Goal: Task Accomplishment & Management: Complete application form

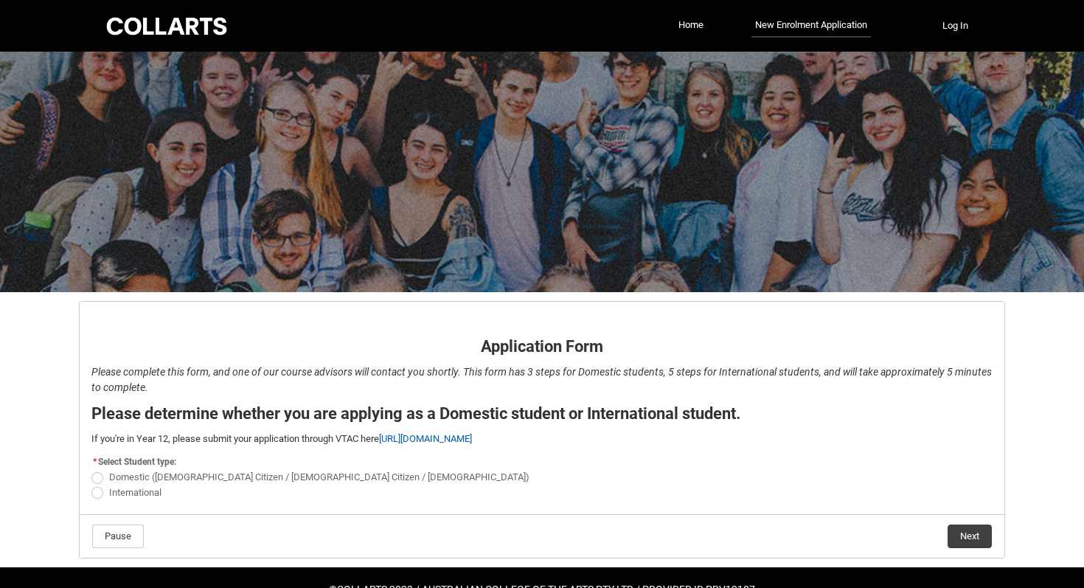
scroll to position [39, 0]
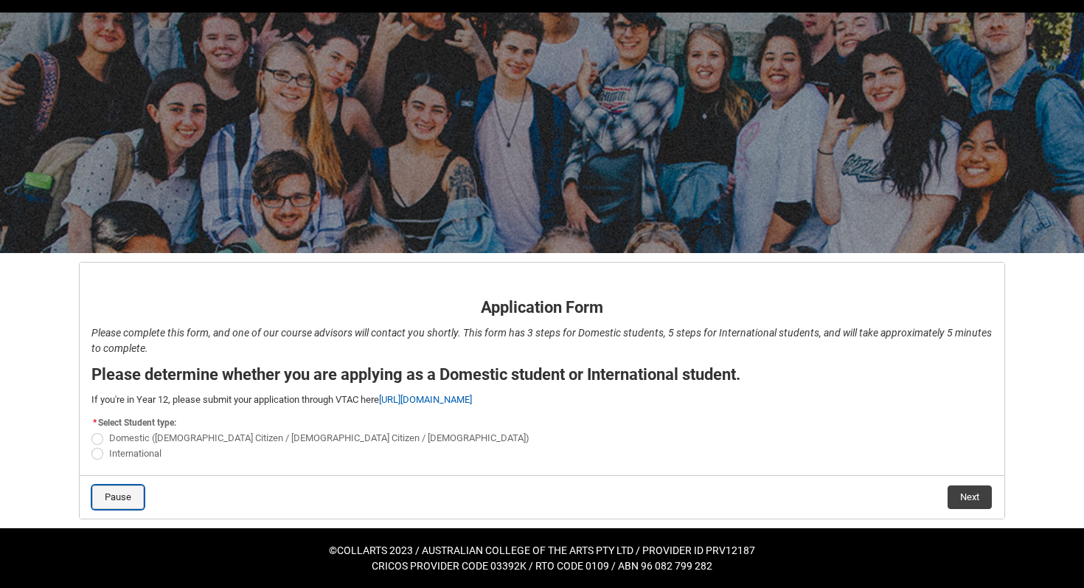
click at [129, 493] on button "Pause" at bounding box center [118, 497] width 52 height 24
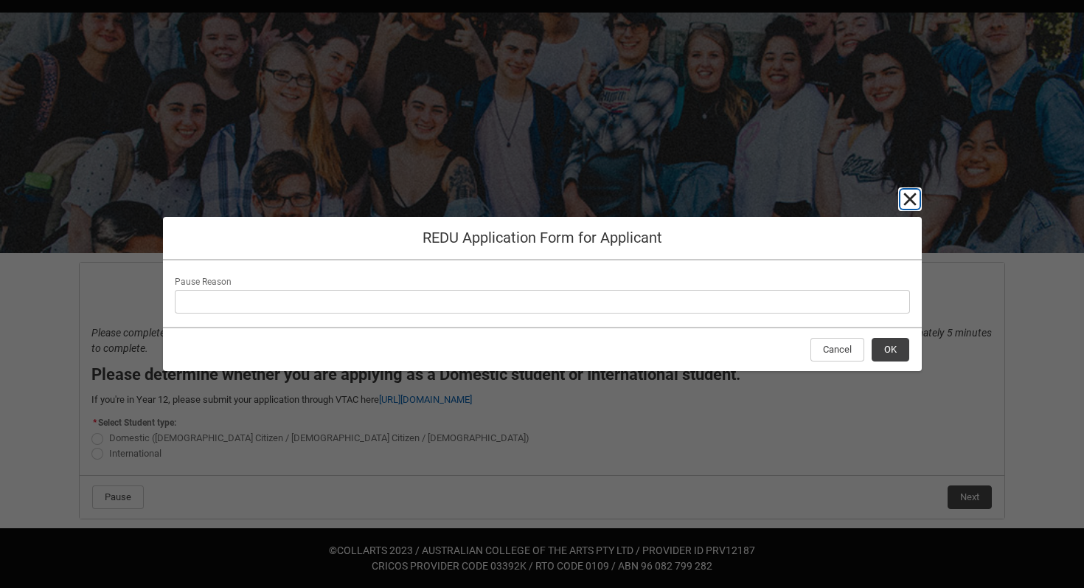
click at [910, 195] on lightning-primitive-icon "button" at bounding box center [910, 199] width 18 height 18
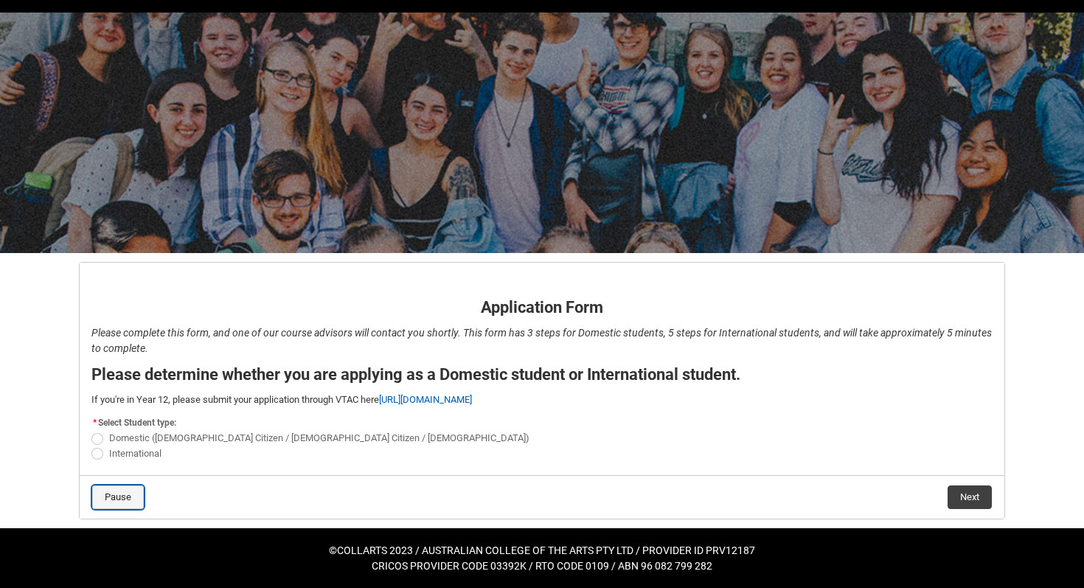
click at [126, 503] on button "Pause" at bounding box center [118, 497] width 52 height 24
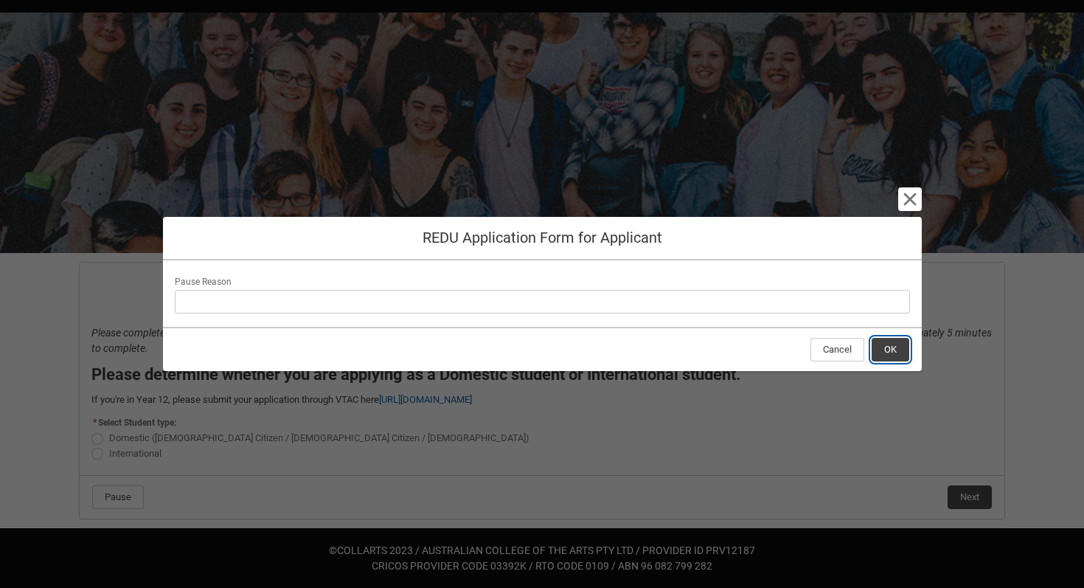
click at [907, 344] on button "OK" at bounding box center [891, 350] width 38 height 24
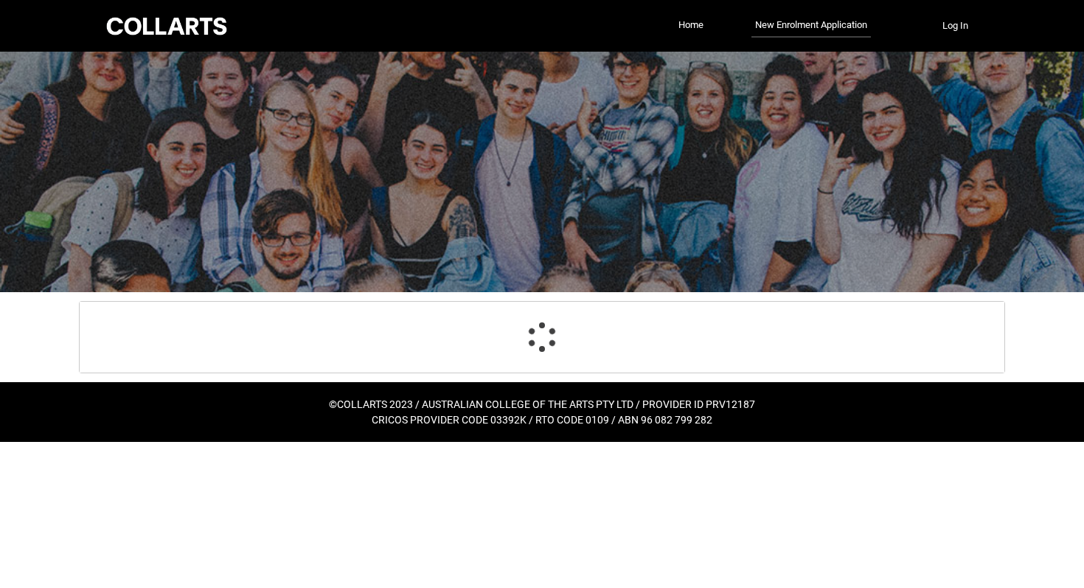
scroll to position [0, 0]
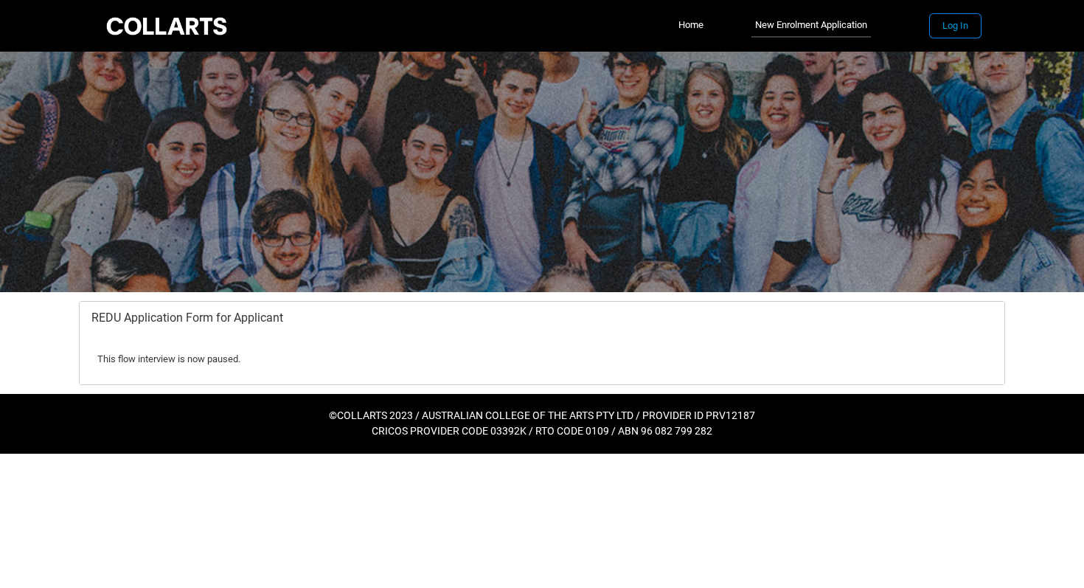
click at [949, 24] on button "Log In" at bounding box center [955, 26] width 51 height 24
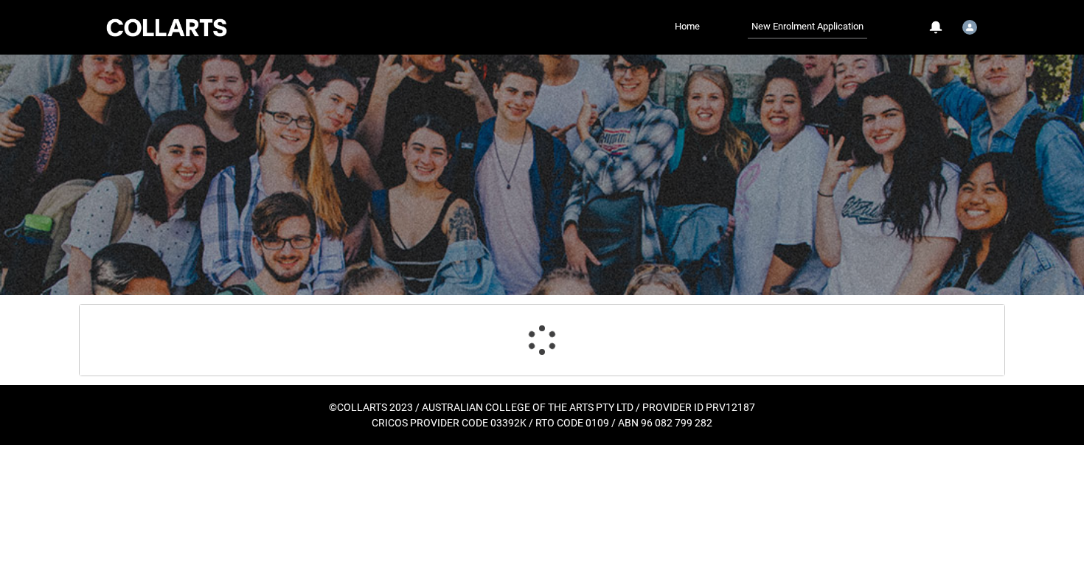
select select "Citizenship.1"
select select "Heard_About_Collarts_Picklist.VTAC"
select select "Country_Choice.1101"
select select "P_Contact_Time_Afternoon"
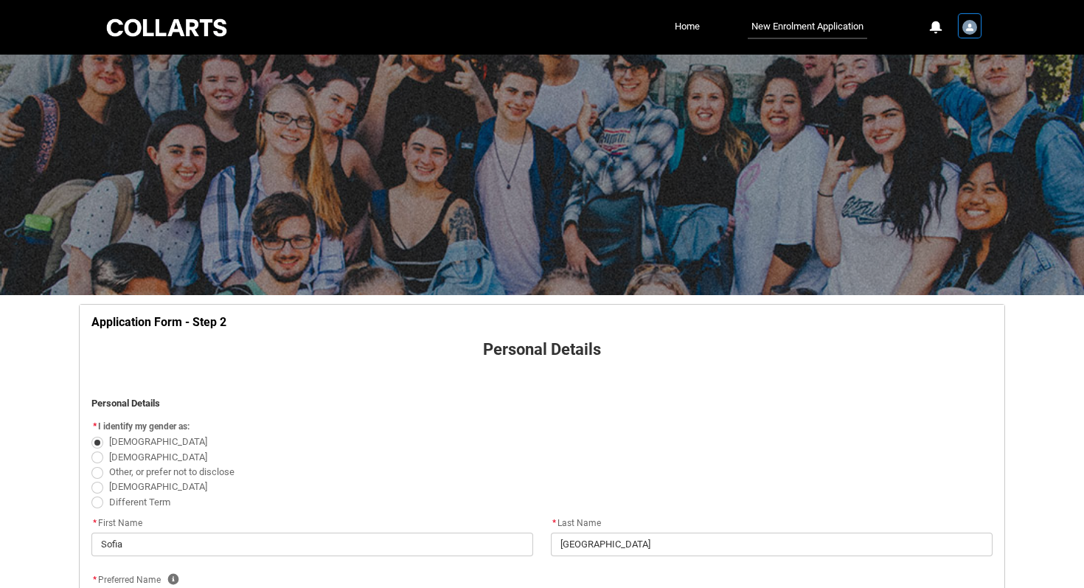
click at [963, 29] on img "User Profile Student.smessin.20252661" at bounding box center [970, 27] width 15 height 15
click at [681, 21] on link "Home" at bounding box center [687, 26] width 32 height 22
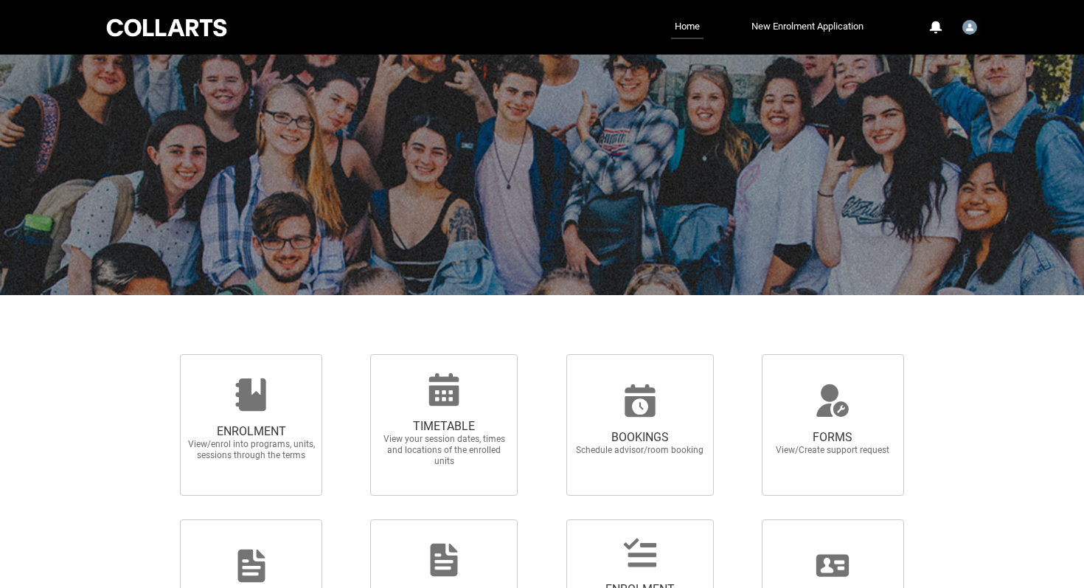
click at [804, 25] on link "New Enrolment Application" at bounding box center [807, 26] width 119 height 22
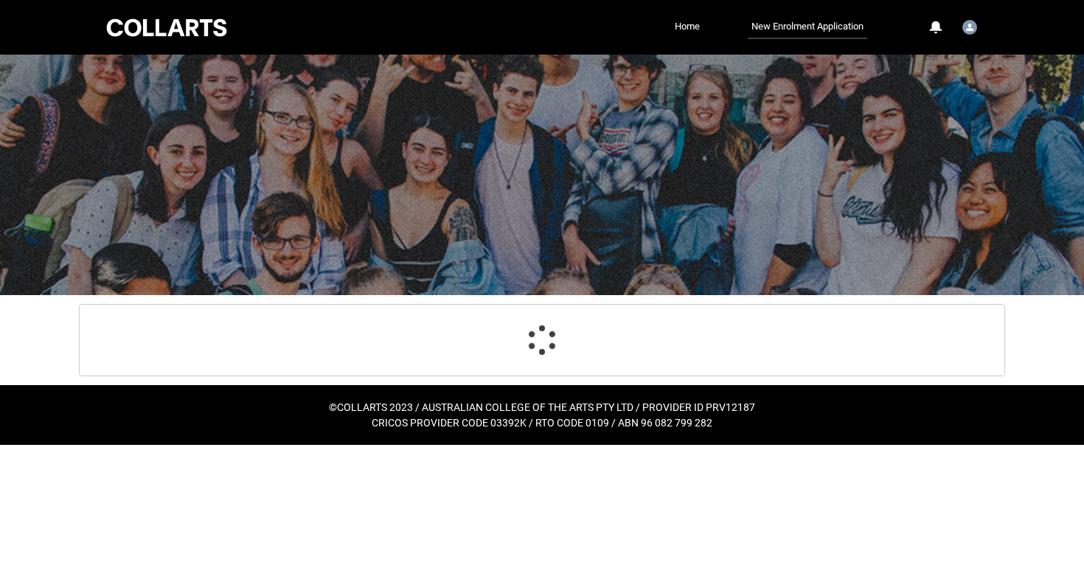
select select "Citizenship.1"
select select "Heard_About_Collarts_Picklist.VTAC"
select select "Country_Choice.1101"
select select "P_Contact_Time_Afternoon"
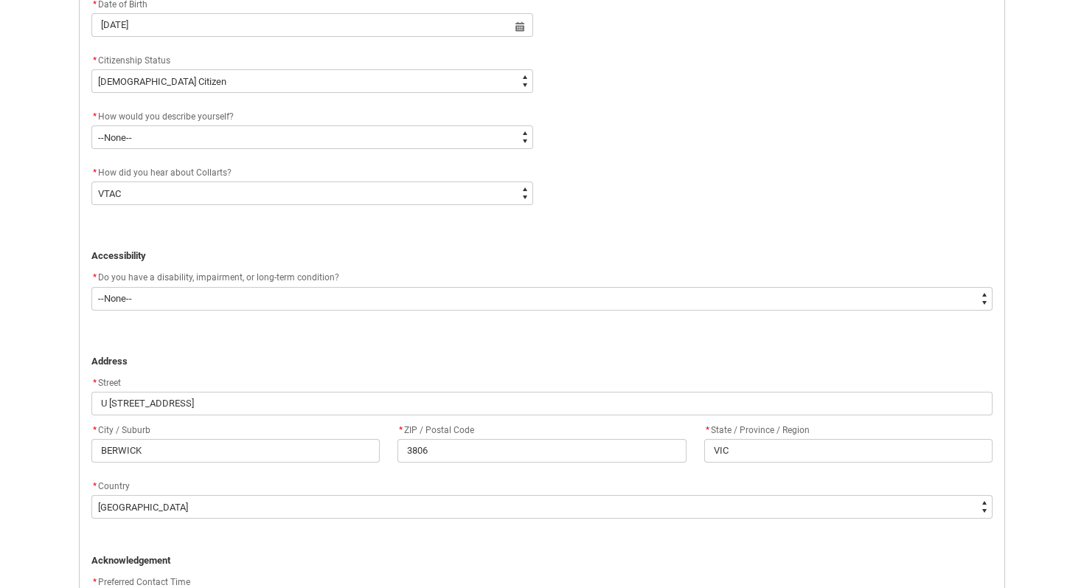
scroll to position [935, 0]
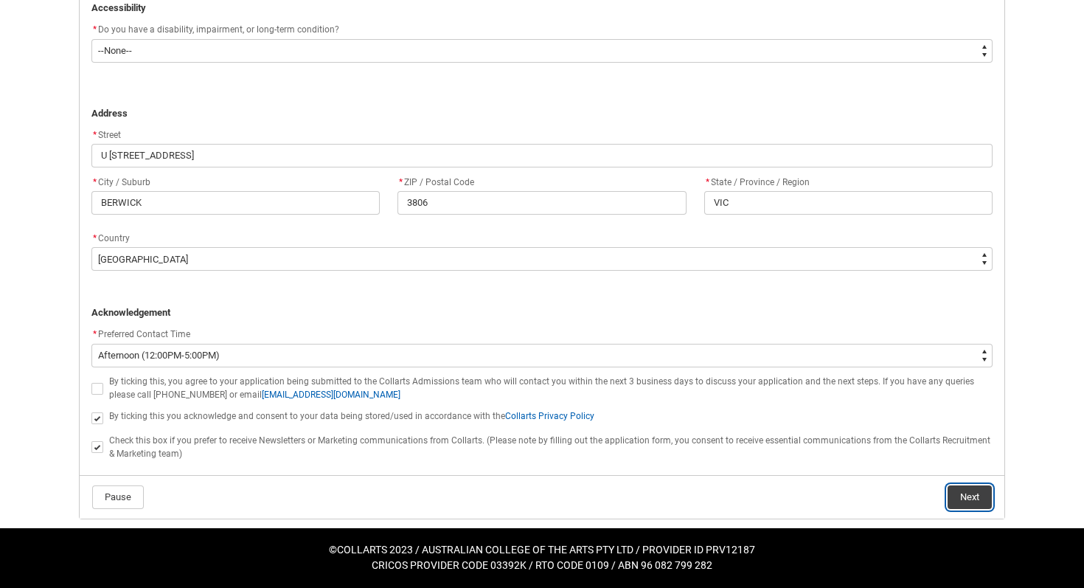
click at [958, 498] on button "Next" at bounding box center [970, 497] width 44 height 24
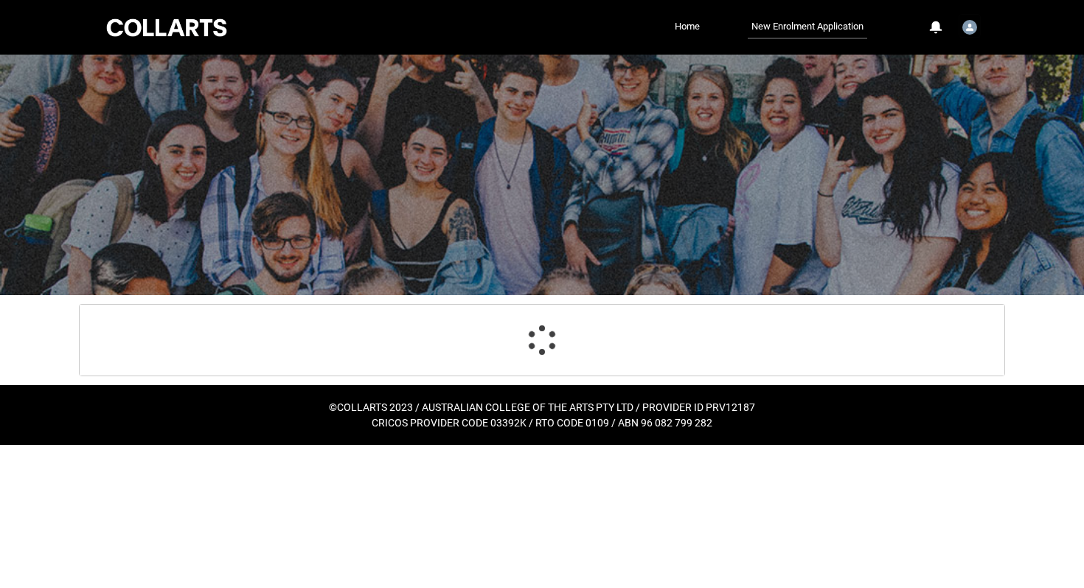
scroll to position [0, 0]
select select "Citizenship.1"
select select "Heard_About_Collarts_Picklist.VTAC"
select select "Country_Choice.1101"
select select "P_Contact_Time_Afternoon"
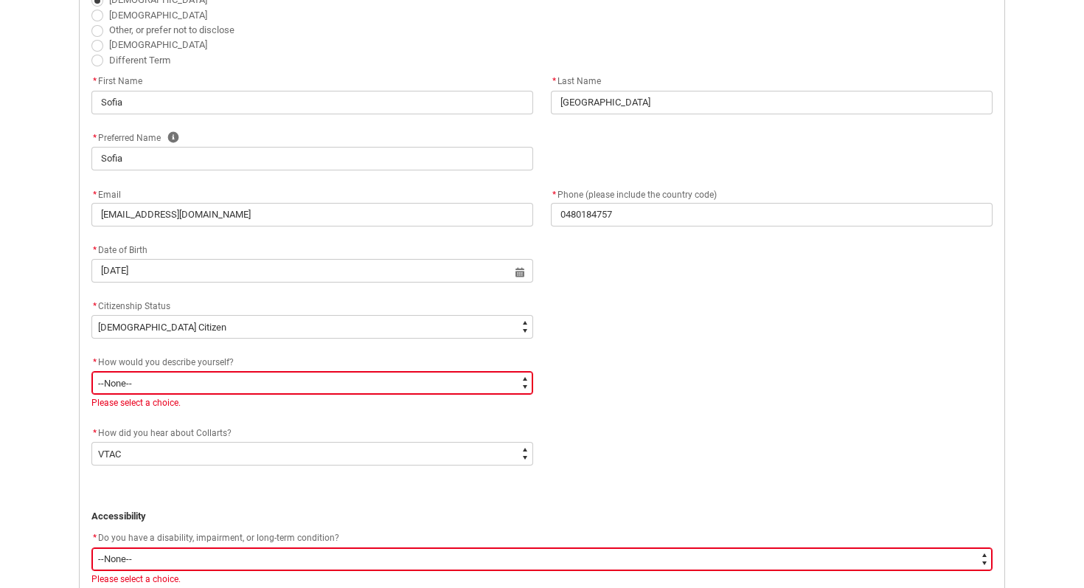
scroll to position [443, 0]
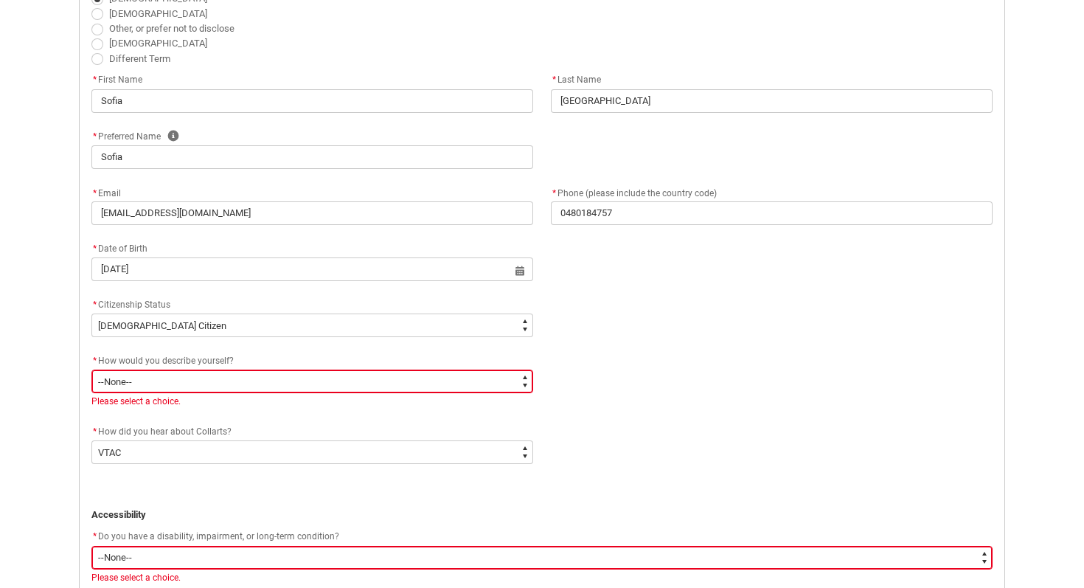
click at [460, 381] on select "--None-- I'm currently in Year 12 and planning what I'll do after school I've c…" at bounding box center [312, 382] width 442 height 24
type lightning-select "HSLC_Domestic_e"
select select "HSLC_Domestic_e"
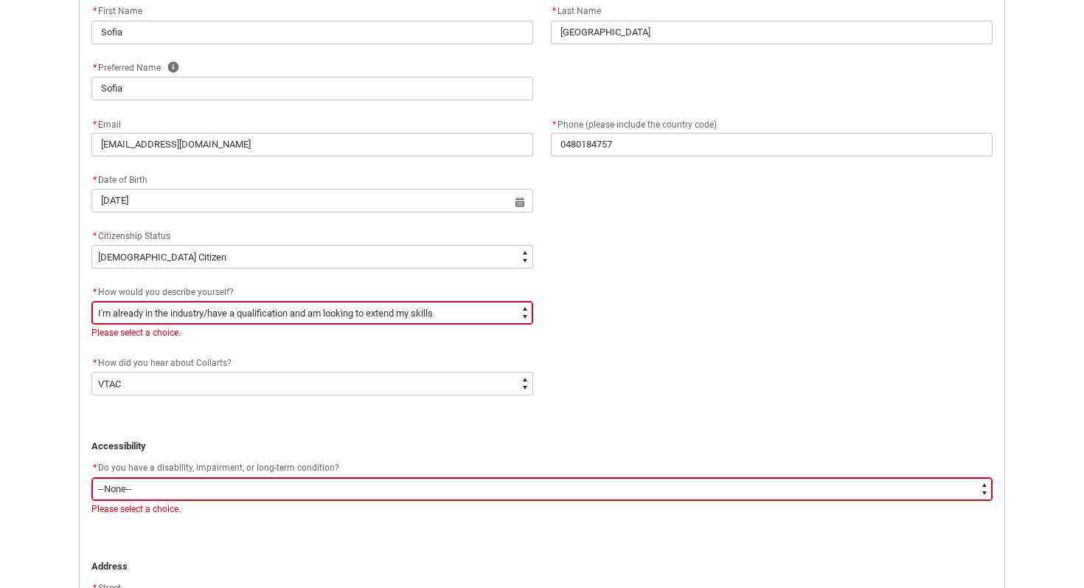
scroll to position [580, 0]
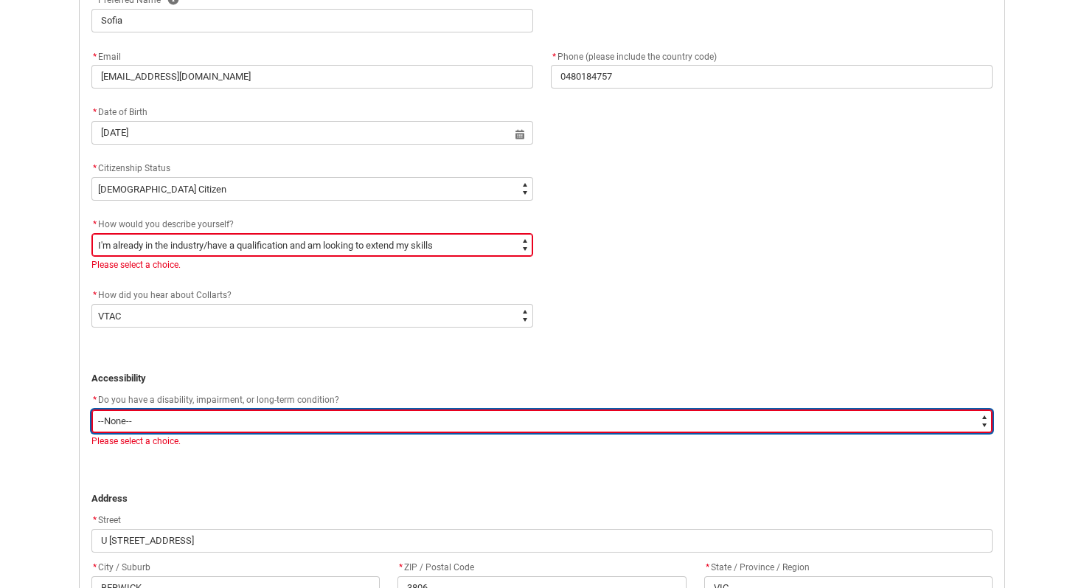
click at [389, 429] on select "--None-- Yes No" at bounding box center [541, 421] width 901 height 24
type lightning-select "No_TextChoice"
select select "No_TextChoice"
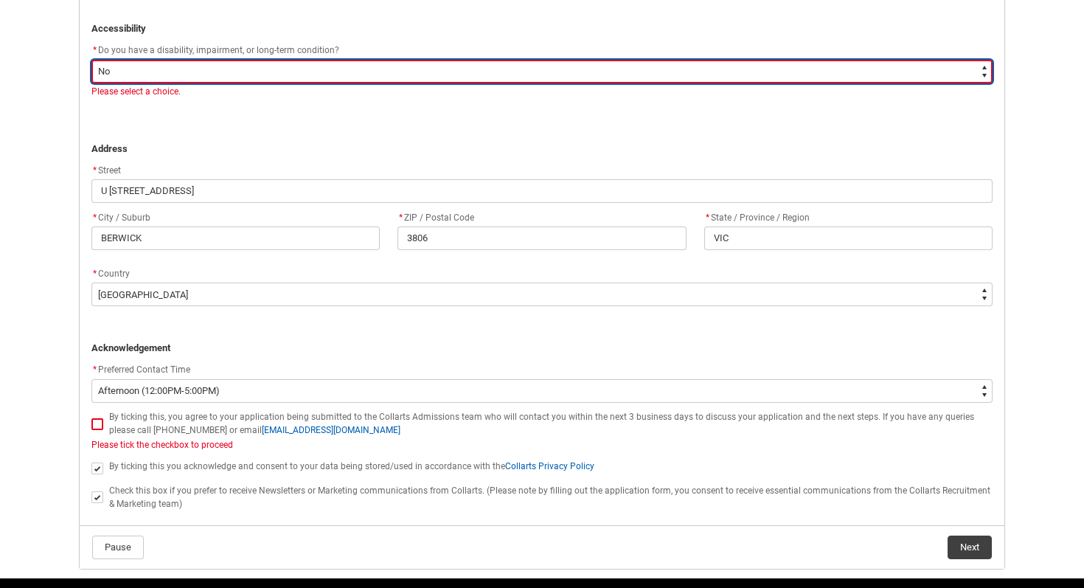
scroll to position [980, 0]
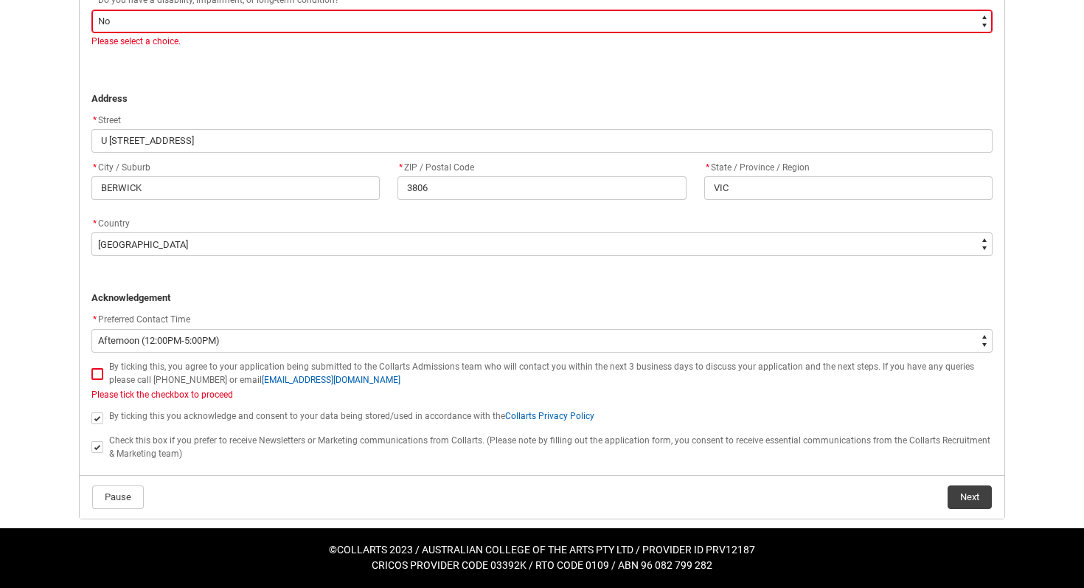
click at [91, 382] on div "By ticking this, you agree to your application being submitted to the Collarts …" at bounding box center [541, 379] width 901 height 43
click at [92, 378] on span "REDU_Application_Form_for_Applicant flow" at bounding box center [97, 374] width 12 height 12
click at [91, 366] on input "REDU_Application_Form_for_Applicant flow" at bounding box center [91, 365] width 1 height 1
type lightning-input "true"
checkbox input "true"
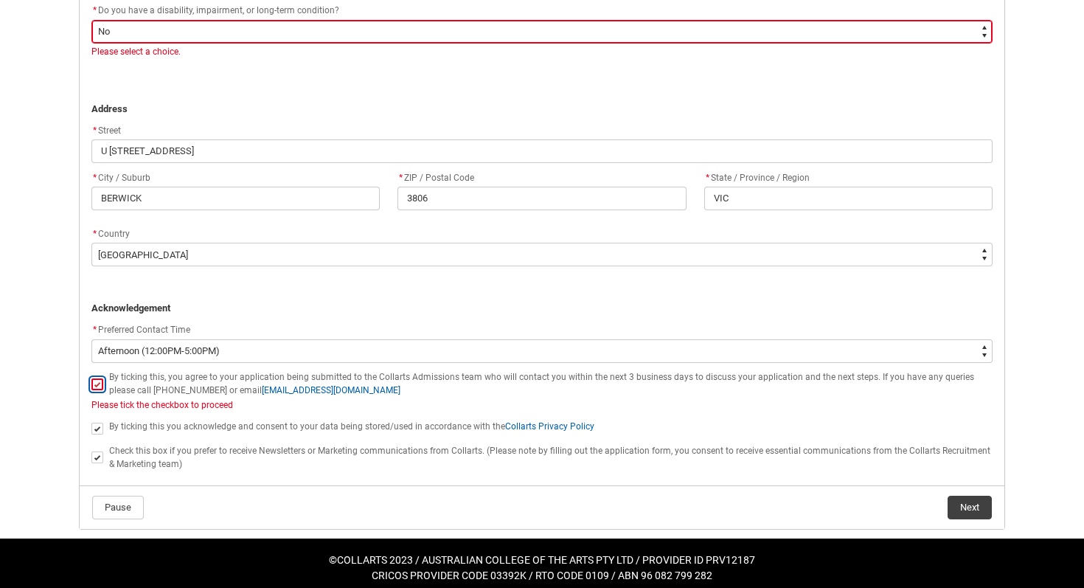
scroll to position [969, 0]
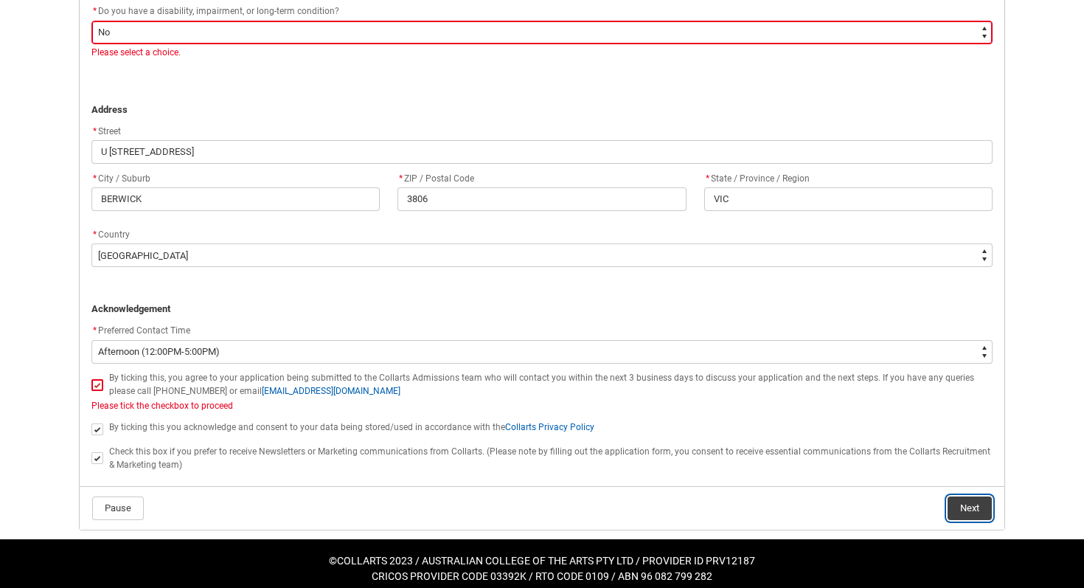
click at [964, 516] on button "Next" at bounding box center [970, 508] width 44 height 24
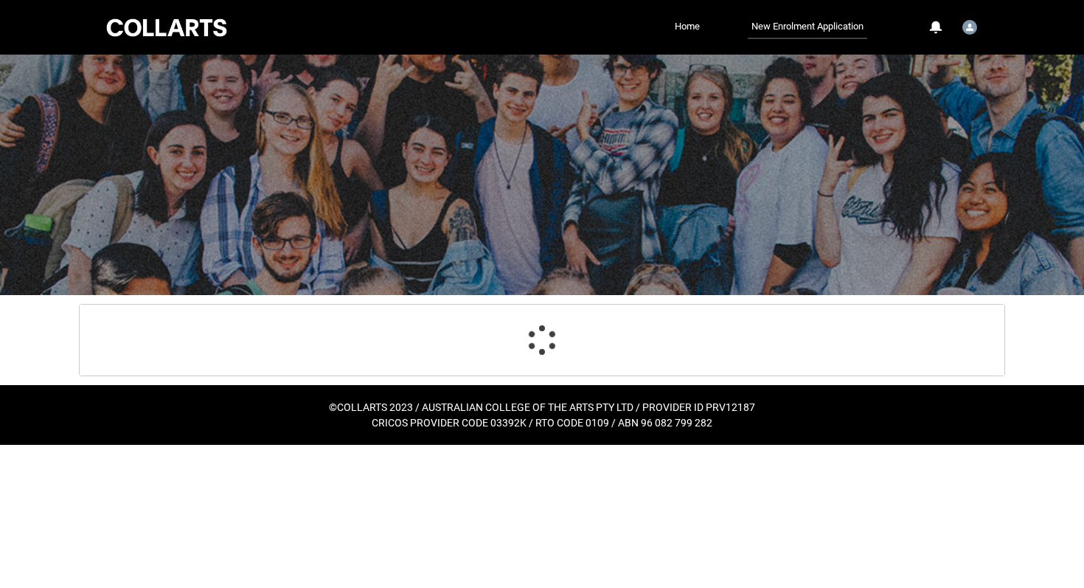
select select "Year_12_Completition.Yes"
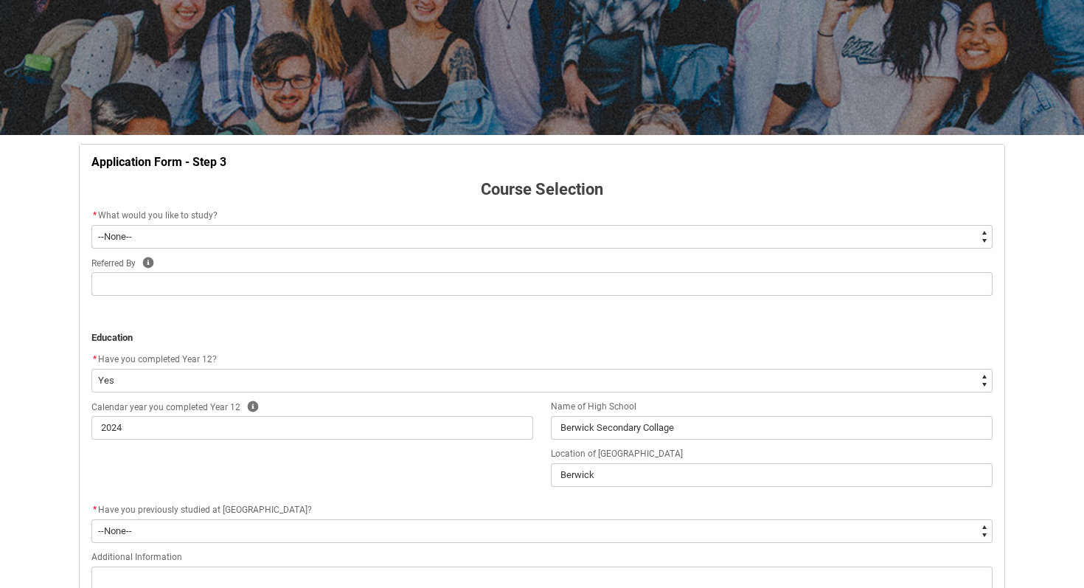
scroll to position [194, 0]
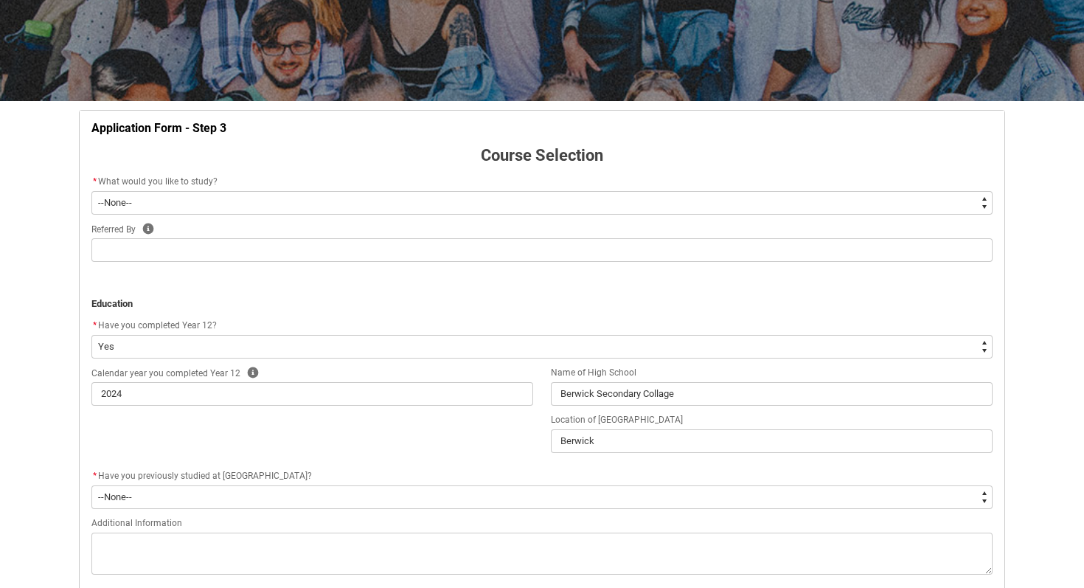
click at [365, 212] on select "--None-- Diploma Bachelor Post Graduate" at bounding box center [541, 203] width 901 height 24
type lightning-select "WhichDegree_Bachelor"
select select "WhichDegree_Bachelor"
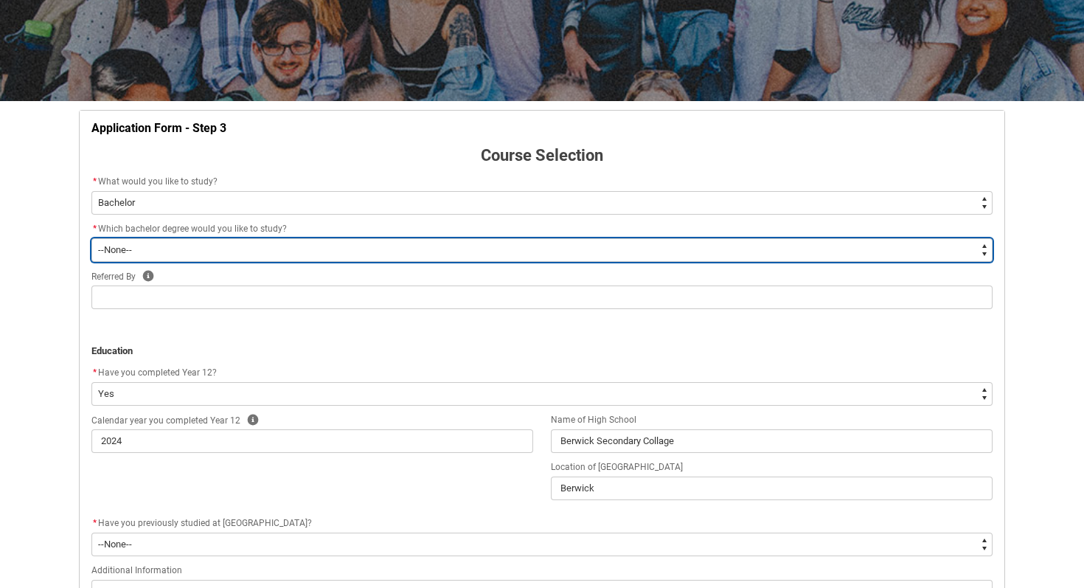
click at [279, 241] on select "--None-- Bachelor of 2D Animation Bachelor of Applied Business (Entertainment M…" at bounding box center [541, 250] width 901 height 24
type lightning-select "ProgramChoice_Degree.001OZ000006XN7FYAW"
select select "ProgramChoice_Degree.001OZ000006XN7FYAW"
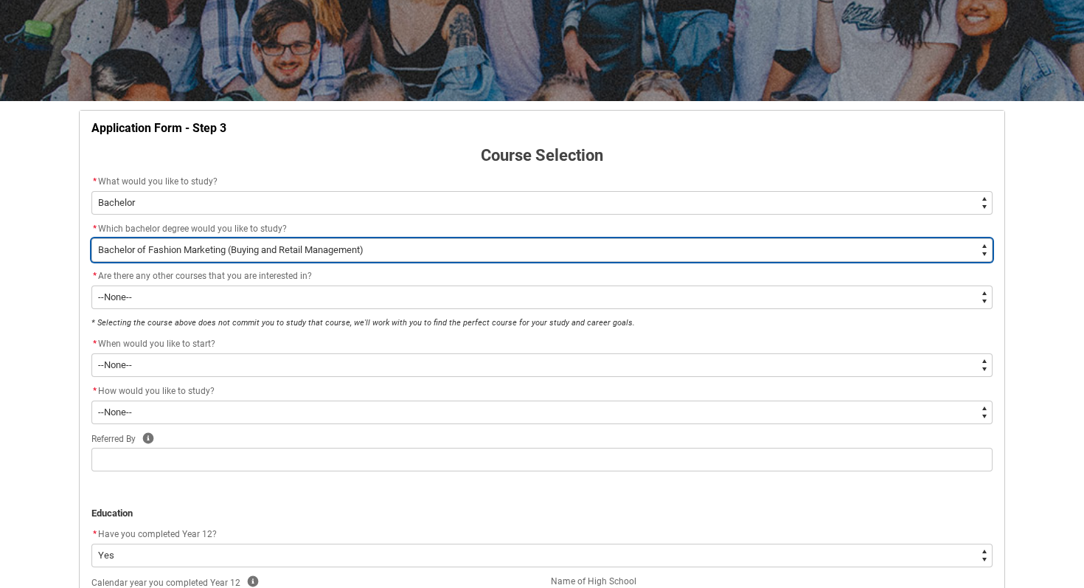
click at [426, 252] on select "--None-- Bachelor of 2D Animation Bachelor of Applied Business (Entertainment M…" at bounding box center [541, 250] width 901 height 24
type lightning-select "ProgramChoice_Degree.001OZ000006XIFrYAO"
select select "ProgramChoice_Degree.001OZ000006XIFrYAO"
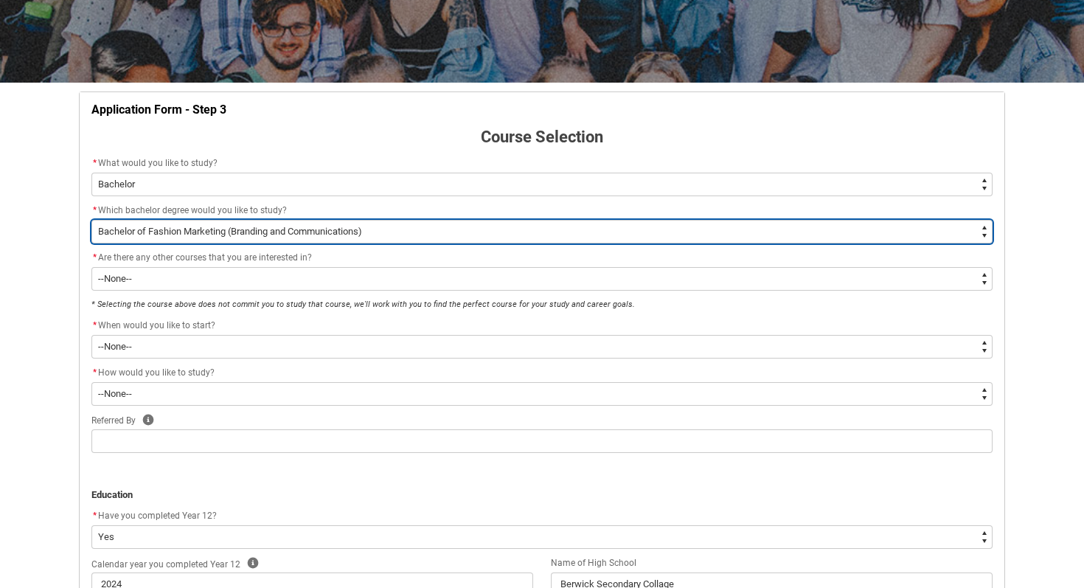
scroll to position [220, 0]
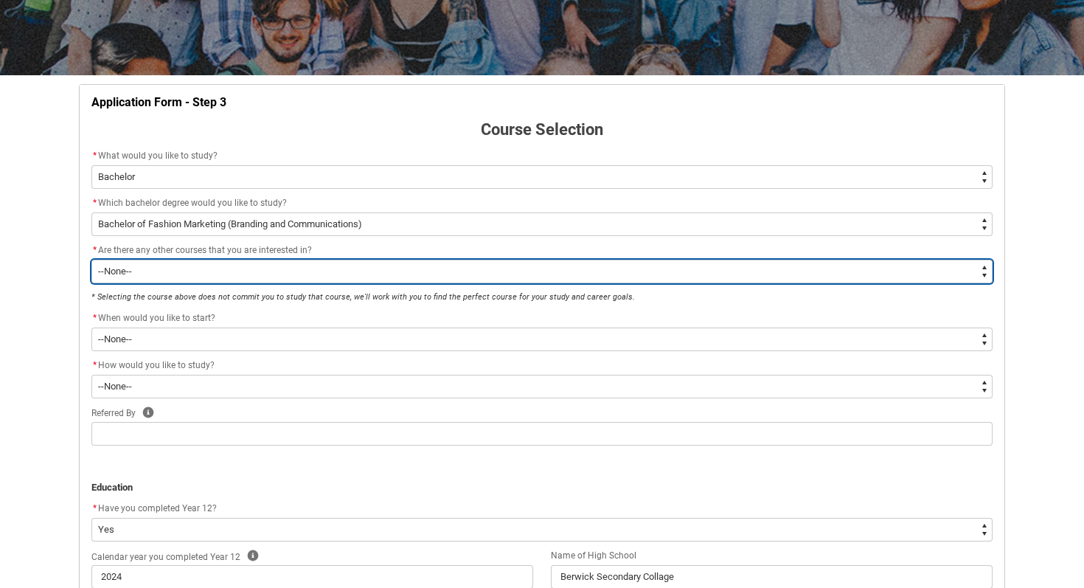
click at [328, 269] on select "--None-- Yes No" at bounding box center [541, 272] width 901 height 24
type lightning-select "No_TextChoice"
select select "No_TextChoice"
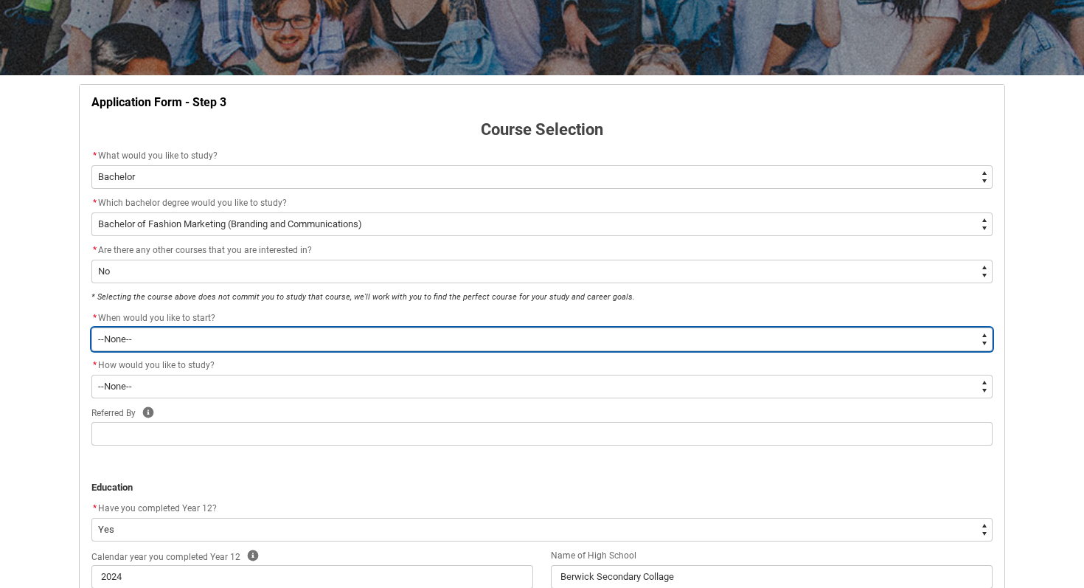
click at [253, 346] on select "--None-- Trimester 1 2026, starting February 2026 Trimester 3 2025, starting Se…" at bounding box center [541, 340] width 901 height 24
type lightning-select "Starting_Term.a0pI70000004aTYIAY"
select select "Starting_Term.a0pI70000004aTYIAY"
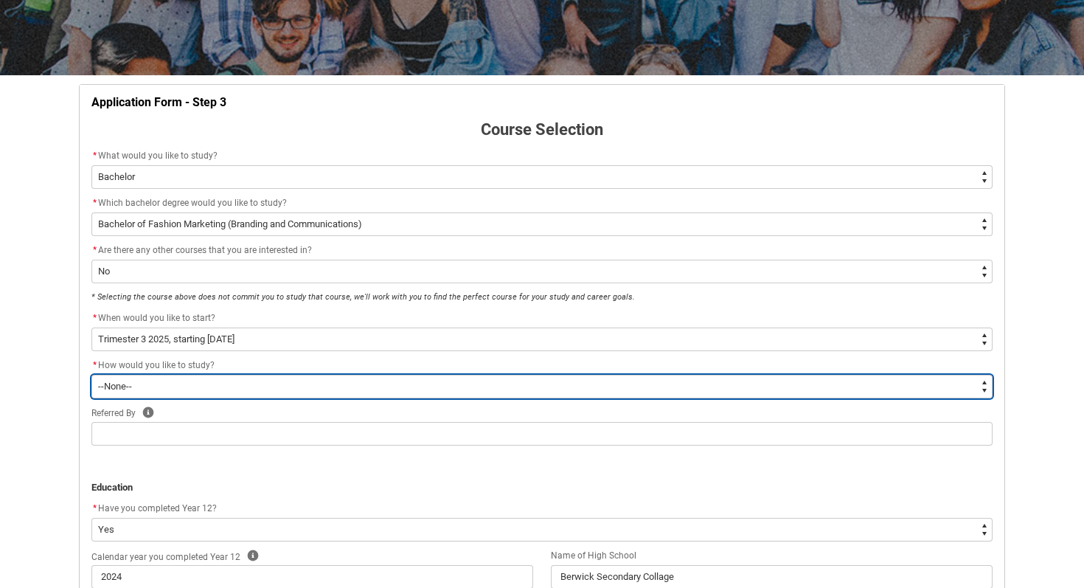
click at [195, 376] on select "--None-- On-campus Online" at bounding box center [541, 387] width 901 height 24
type lightning-select "WhichStudyMethod_OnCampus"
select select "WhichStudyMethod_OnCampus"
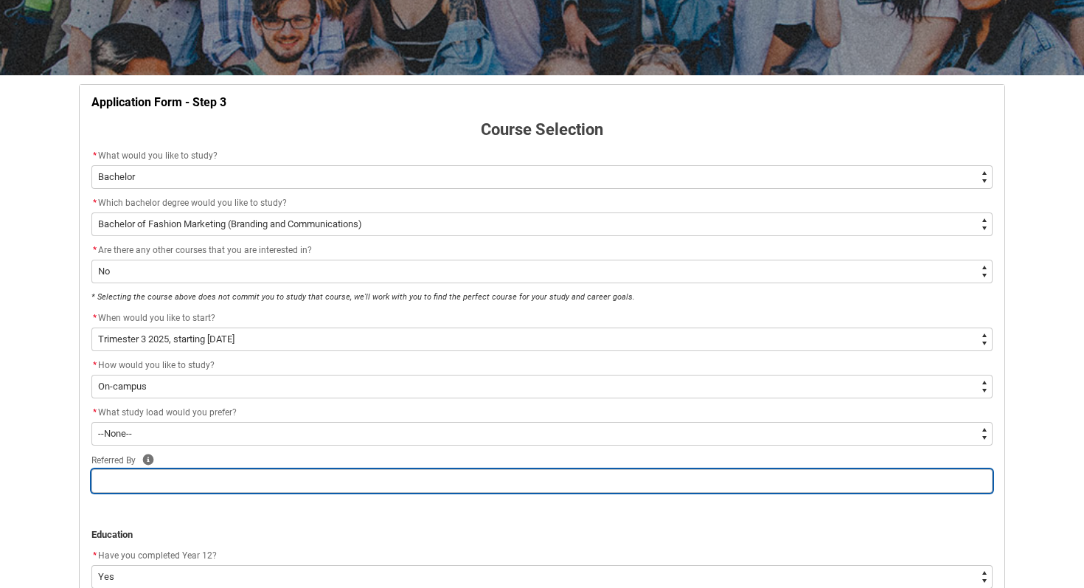
click at [493, 469] on input "REDU_Application_Form_for_Applicant flow" at bounding box center [541, 481] width 901 height 24
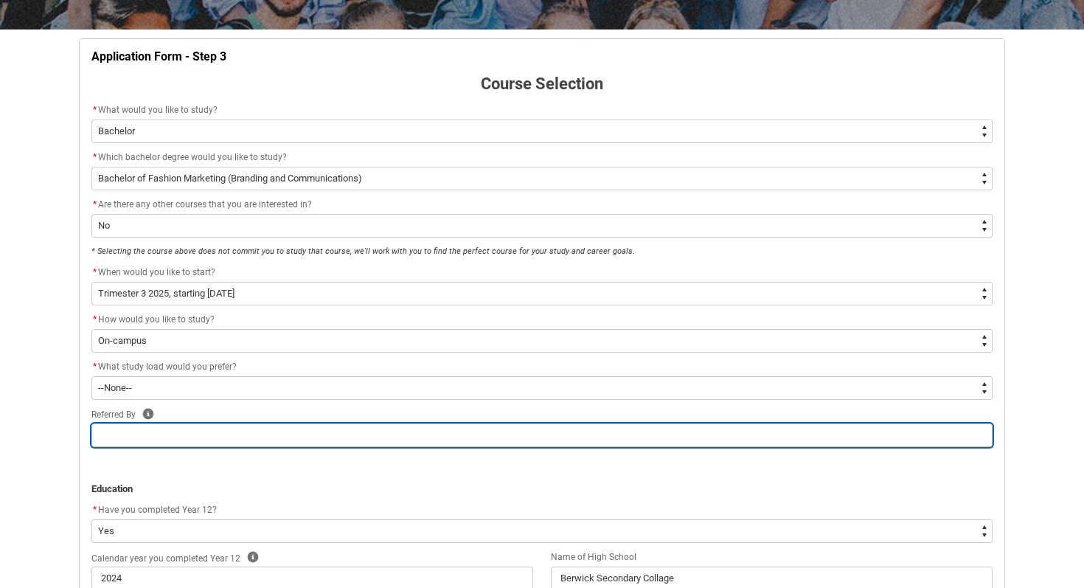
scroll to position [283, 0]
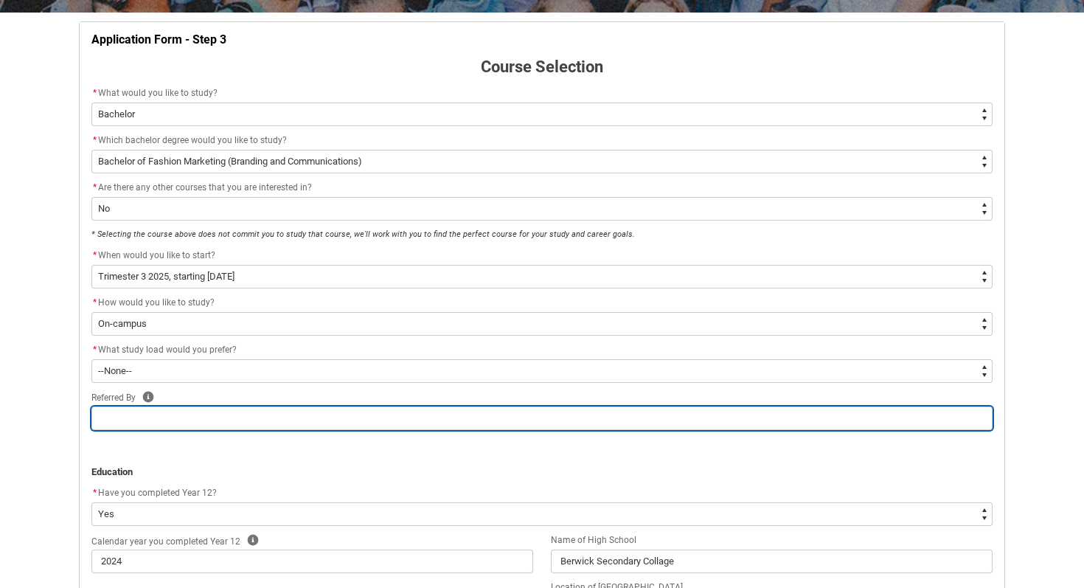
click at [270, 424] on input "REDU_Application_Form_for_Applicant flow" at bounding box center [541, 418] width 901 height 24
click at [263, 420] on input "REDU_Application_Form_for_Applicant flow" at bounding box center [541, 418] width 901 height 24
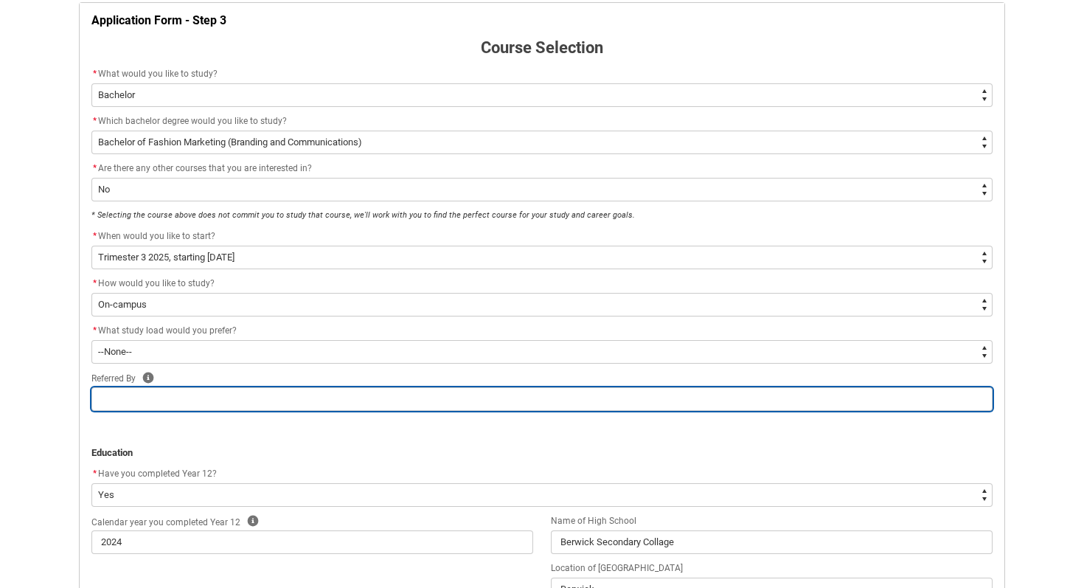
scroll to position [304, 0]
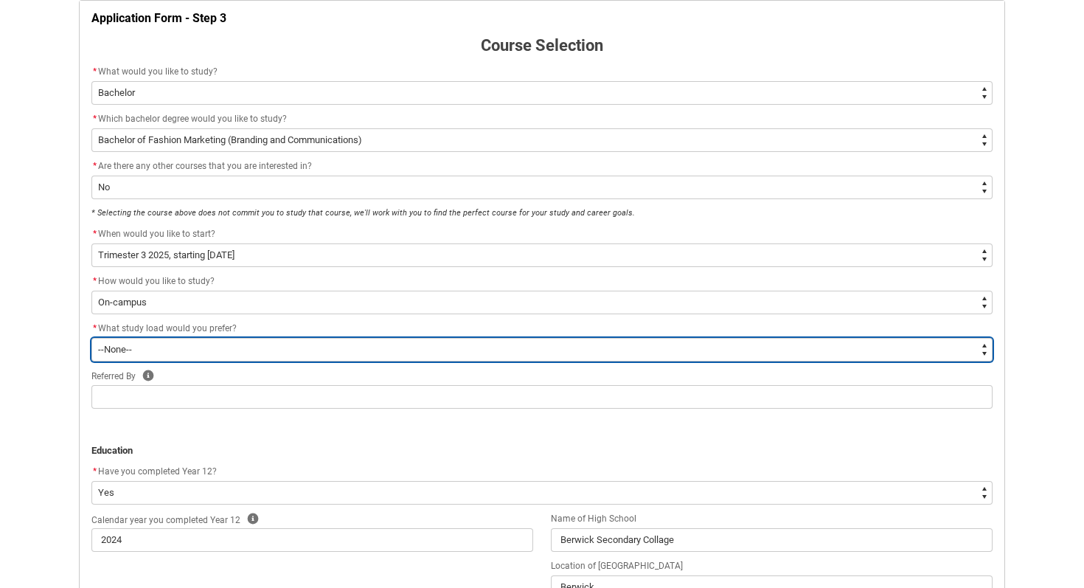
click at [260, 341] on select "--None-- Full-time Part-time" at bounding box center [541, 350] width 901 height 24
type lightning-select "WhichStudyLoad_FullTime"
select select "WhichStudyLoad_FullTime"
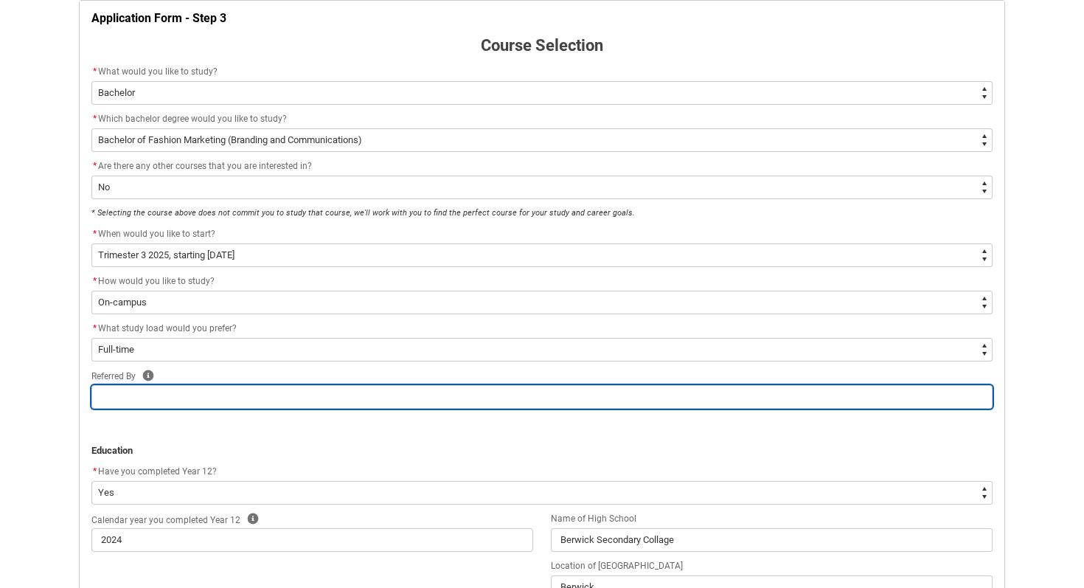
click at [212, 395] on input "REDU_Application_Form_for_Applicant flow" at bounding box center [541, 397] width 901 height 24
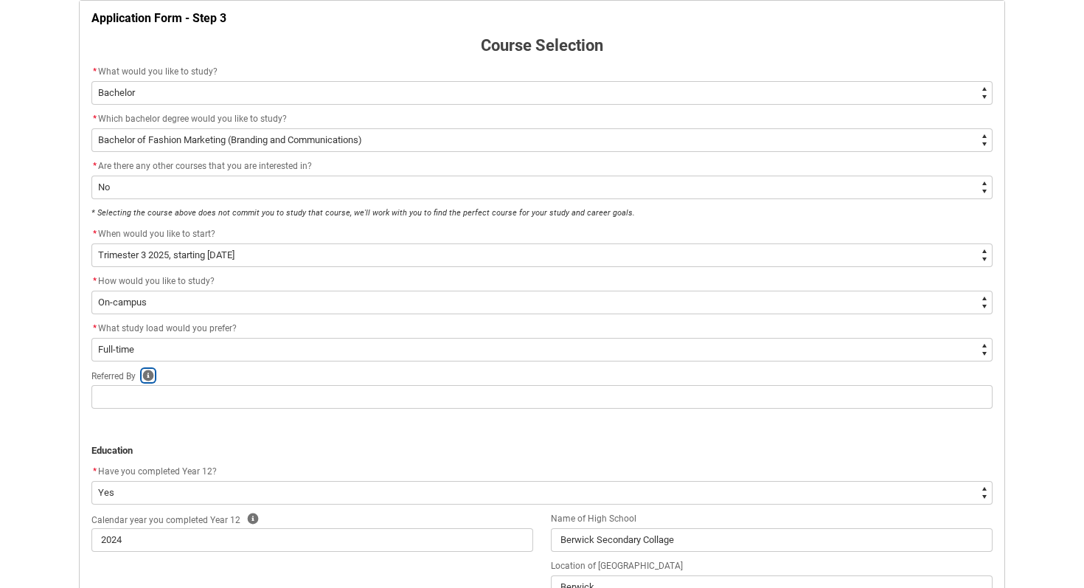
click at [152, 378] on icon "REDU_Application_Form_for_Applicant flow" at bounding box center [148, 375] width 11 height 11
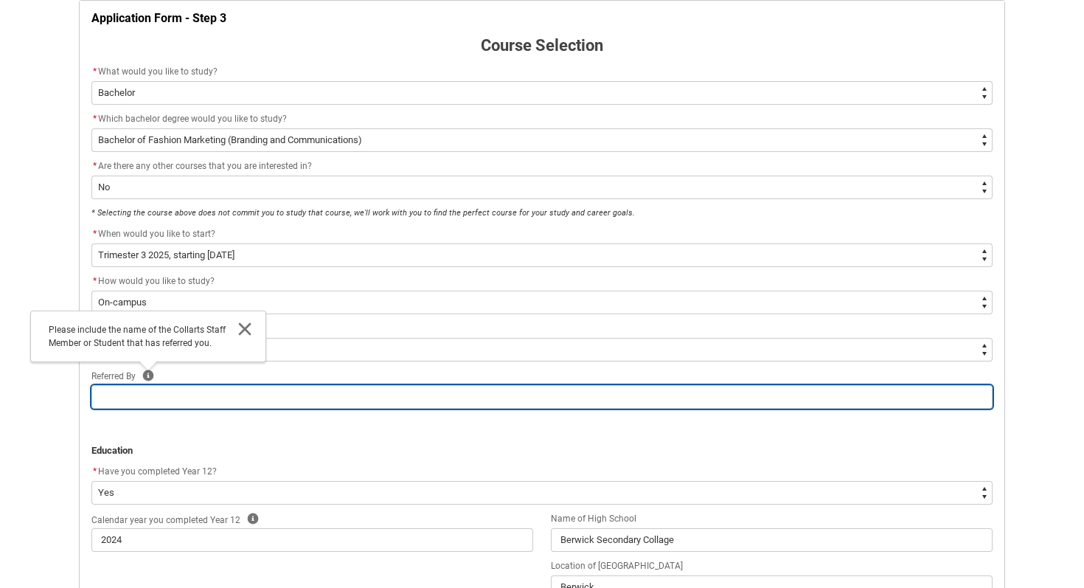
click at [212, 402] on input "REDU_Application_Form_for_Applicant flow" at bounding box center [541, 397] width 901 height 24
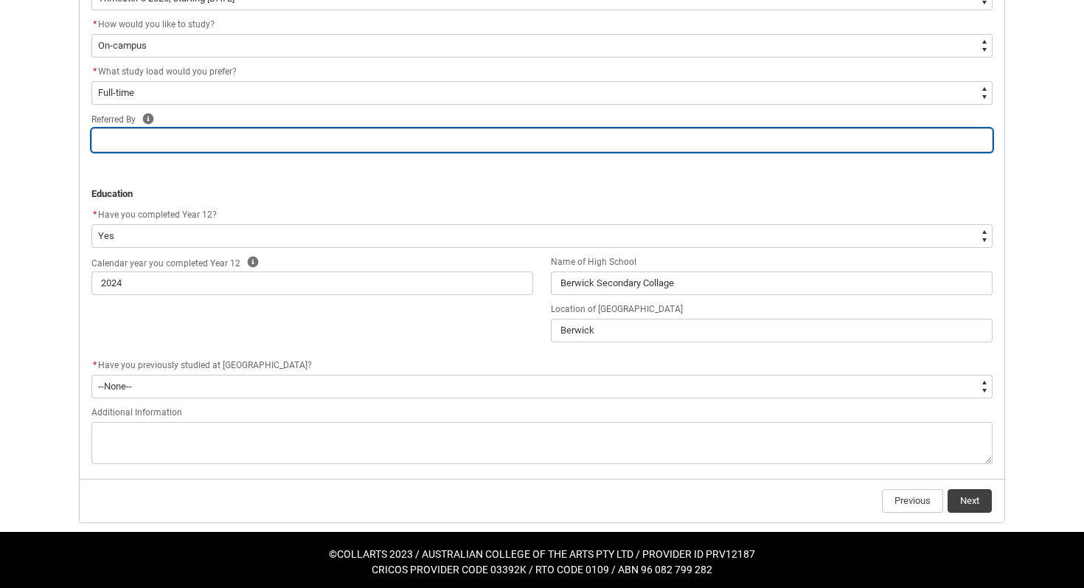
scroll to position [564, 0]
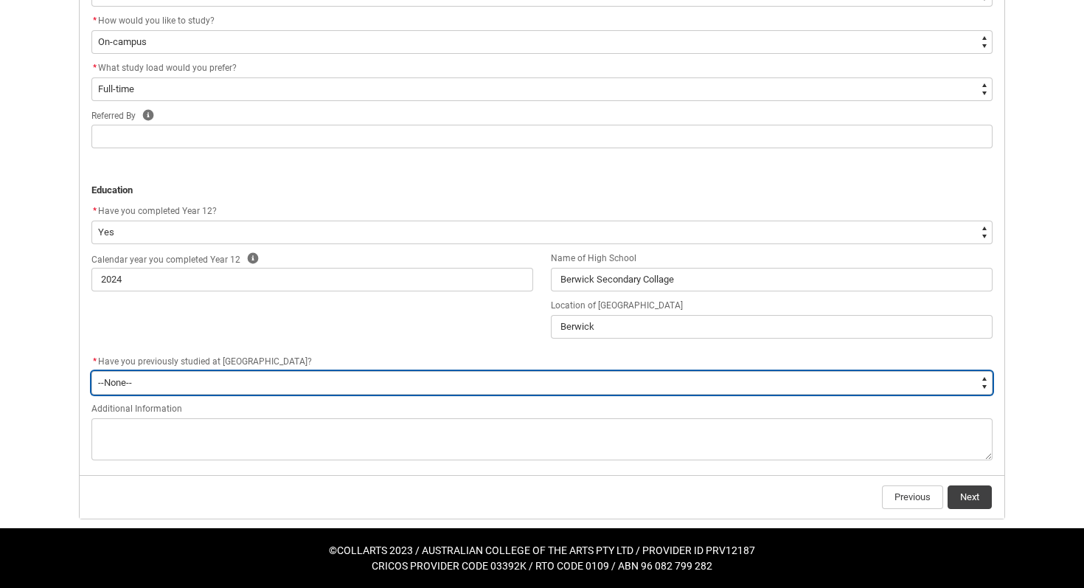
click at [309, 385] on select "--None-- Yes No" at bounding box center [541, 383] width 901 height 24
type lightning-select "Past_Collarts_Education.Yes"
select select "Past_Collarts_Education.Yes"
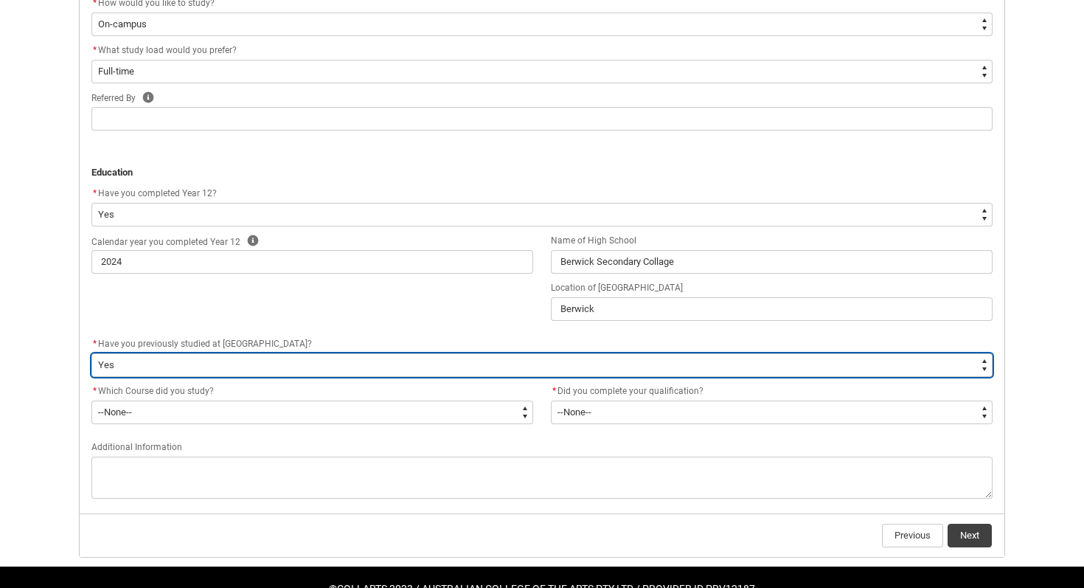
scroll to position [585, 0]
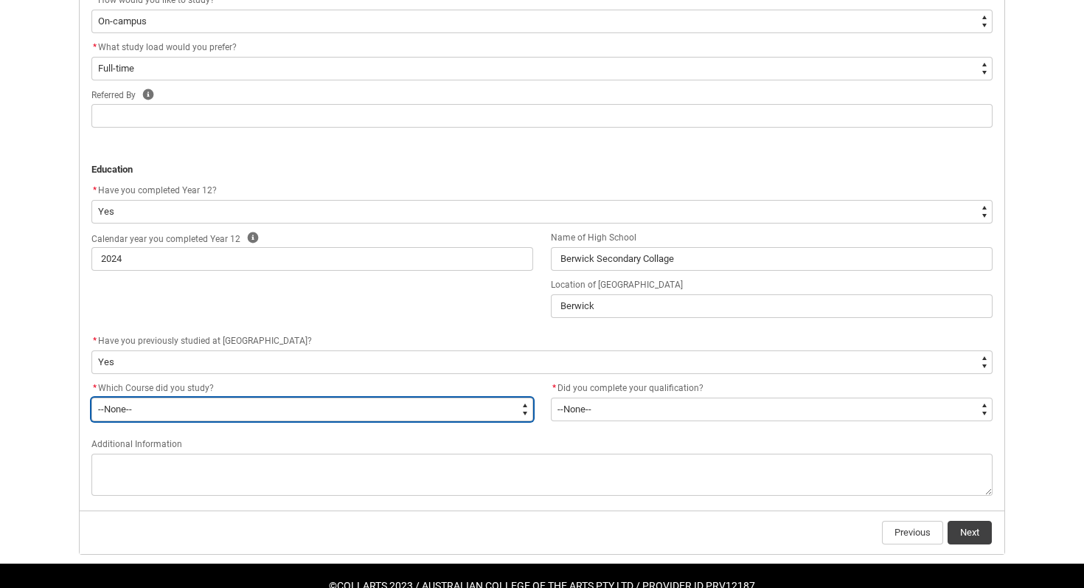
click at [308, 409] on select "--None-- Bachelor of Arts (Music Production) Bachelor of Fashion & Sustainabili…" at bounding box center [312, 410] width 442 height 24
type lightning-select "Previous_Course.Diploma of Marketing"
select select "Previous_Course.Diploma of Marketing"
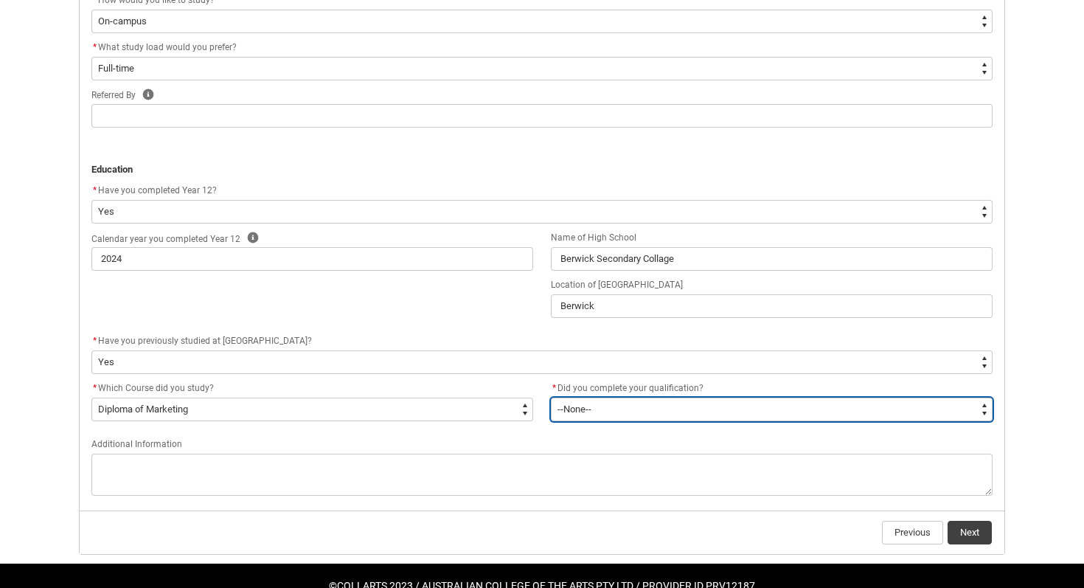
click at [692, 412] on select "--None-- Yes No" at bounding box center [772, 410] width 442 height 24
type lightning-select "Qualification_Status.Yes"
select select "Qualification_Status.Yes"
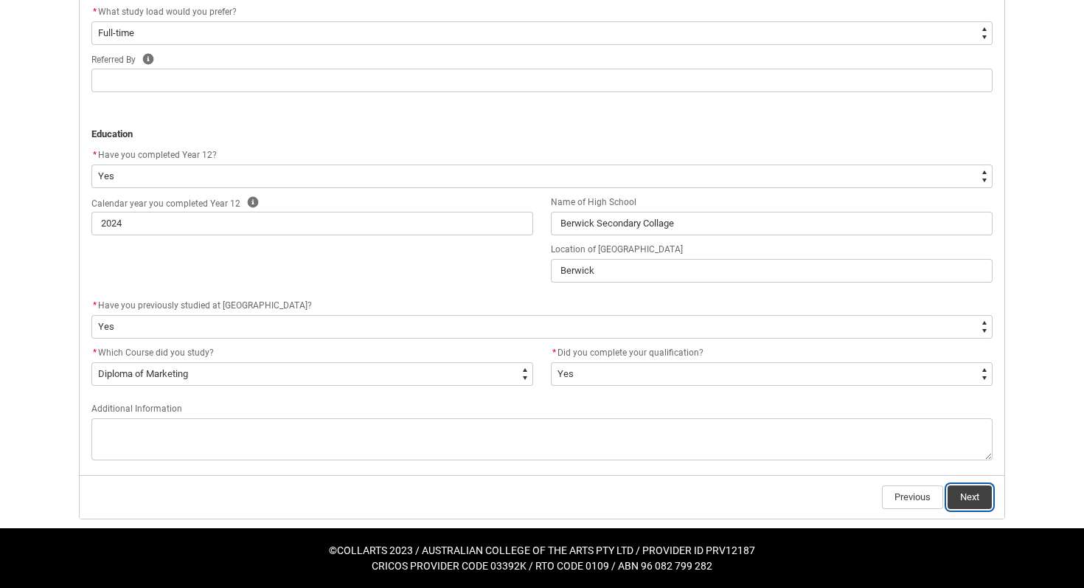
click at [971, 491] on button "Next" at bounding box center [970, 497] width 44 height 24
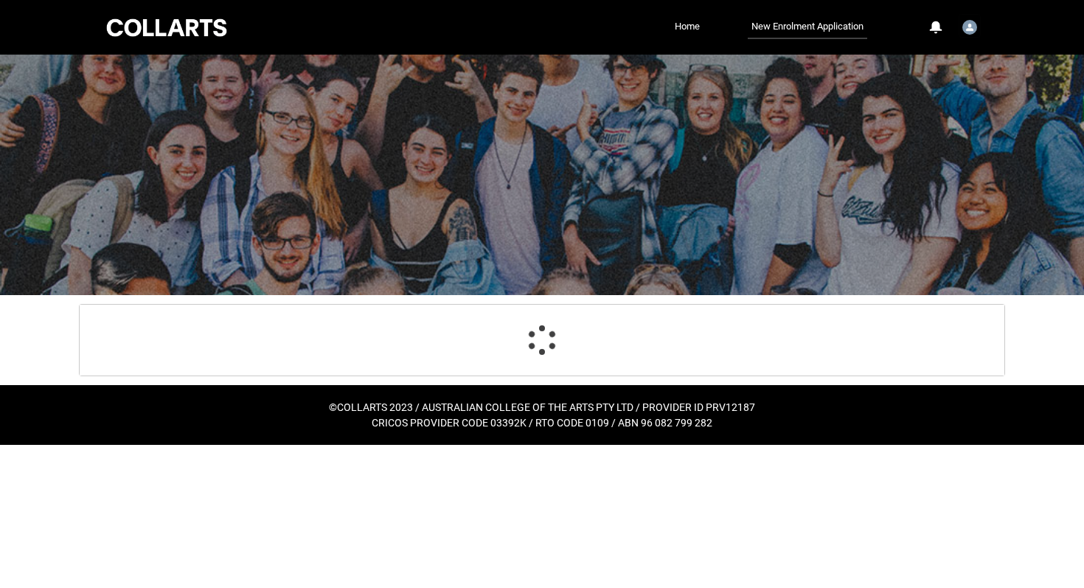
scroll to position [0, 0]
